Goal: Information Seeking & Learning: Learn about a topic

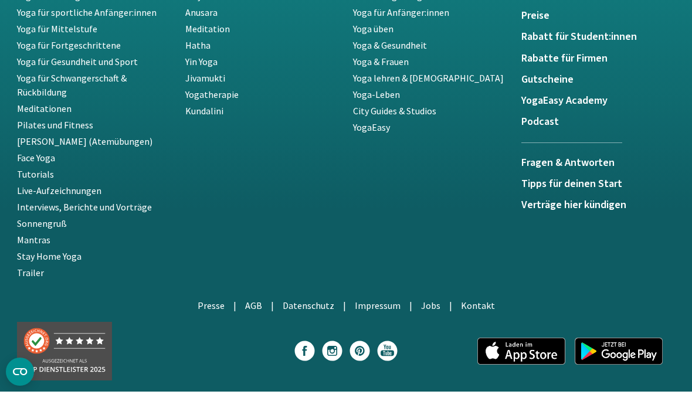
scroll to position [2602, 0]
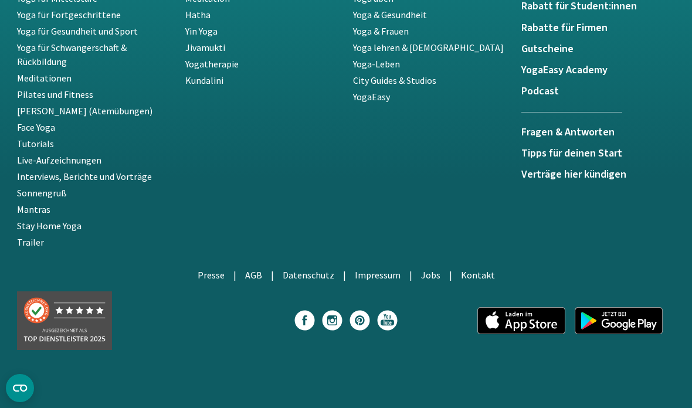
click at [546, 115] on link "Fragen & Antworten" at bounding box center [571, 130] width 101 height 36
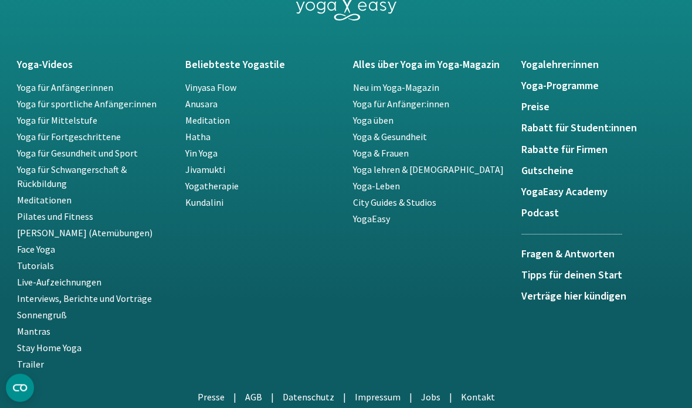
scroll to position [2435, 0]
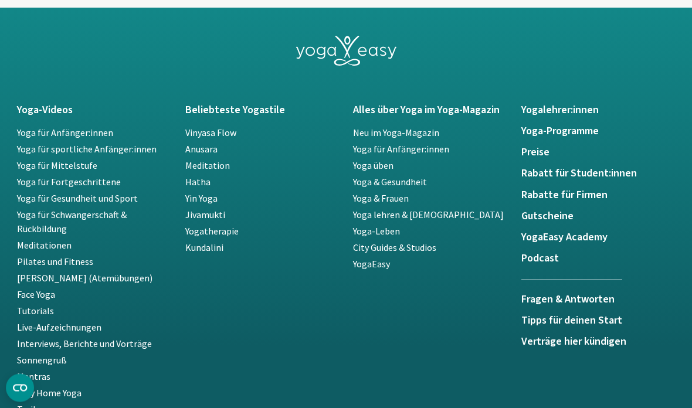
click at [551, 126] on h5 "Yoga-Programme" at bounding box center [598, 132] width 154 height 12
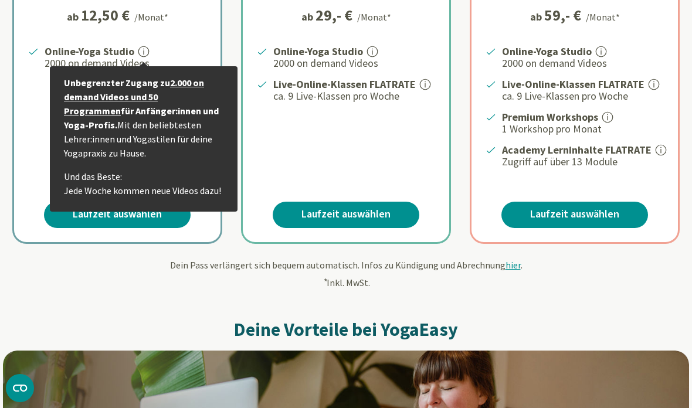
scroll to position [267, 0]
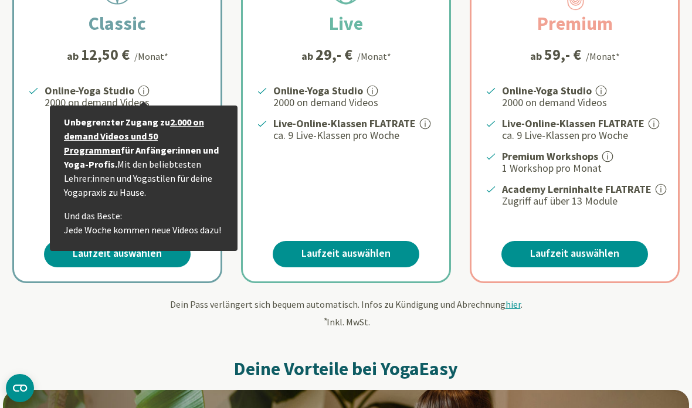
click at [23, 158] on div "Online-Yoga Studio Unbegrenzter Zugang zu 2.000 on demand Videos und 50 Program…" at bounding box center [117, 145] width 206 height 125
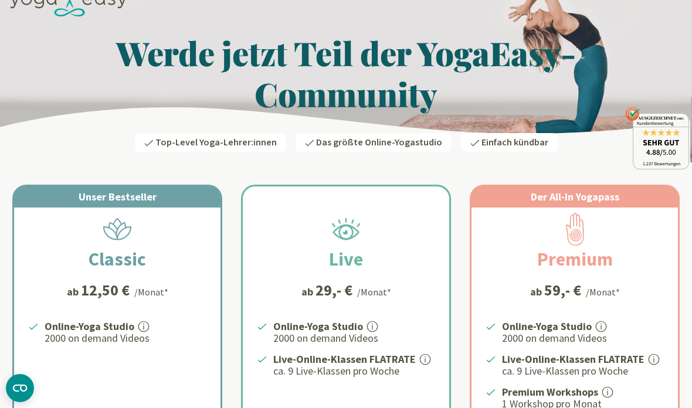
scroll to position [0, 0]
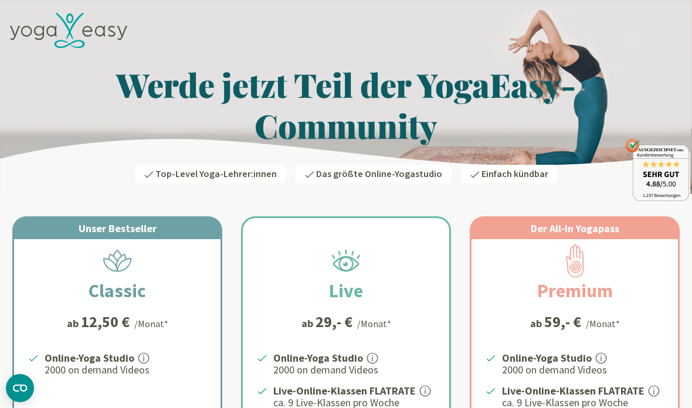
click at [55, 47] on icon at bounding box center [68, 31] width 117 height 36
click at [45, 47] on icon at bounding box center [68, 31] width 117 height 36
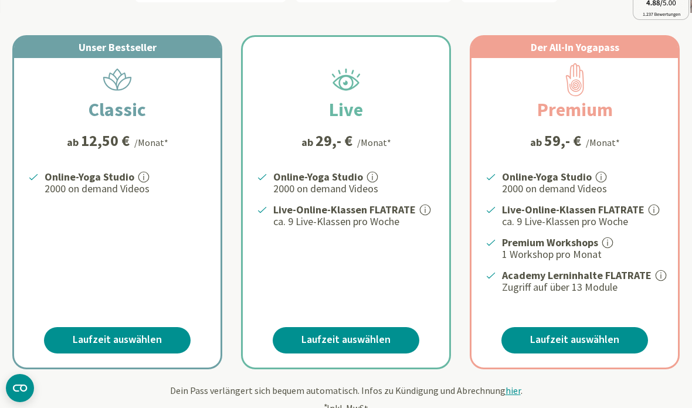
scroll to position [181, 0]
